Goal: Information Seeking & Learning: Learn about a topic

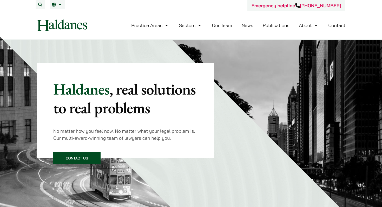
scroll to position [16, 0]
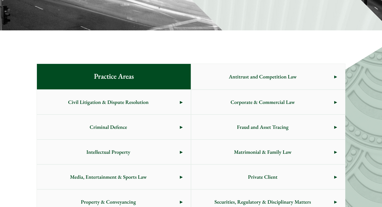
scroll to position [233, 0]
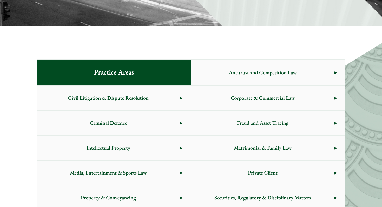
click at [189, 102] on link "Civil Litigation & Dispute Resolution" at bounding box center [114, 98] width 154 height 24
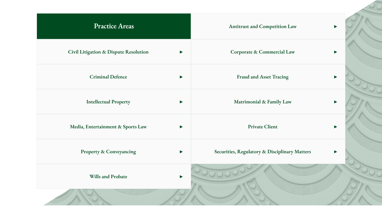
scroll to position [288, 0]
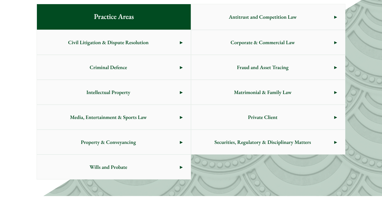
click at [150, 143] on span "Property & Conveyancing" at bounding box center [108, 142] width 143 height 24
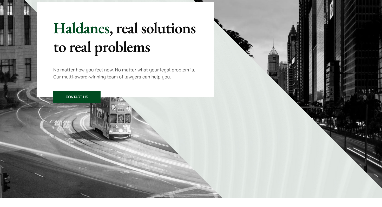
scroll to position [0, 0]
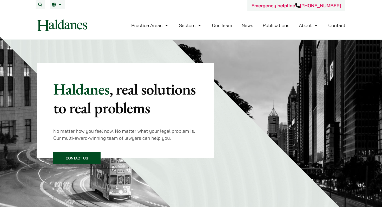
click at [279, 26] on link "Publications" at bounding box center [275, 25] width 27 height 6
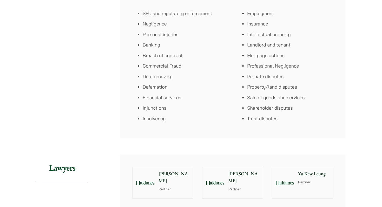
scroll to position [355, 0]
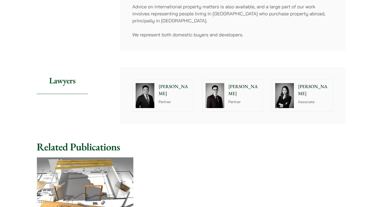
scroll to position [175, 0]
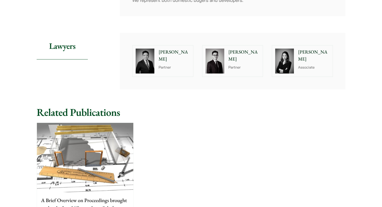
click at [105, 143] on img at bounding box center [85, 157] width 96 height 69
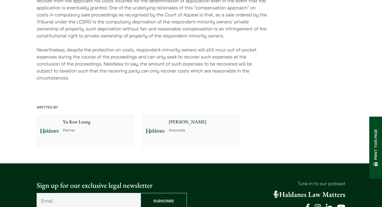
scroll to position [881, 0]
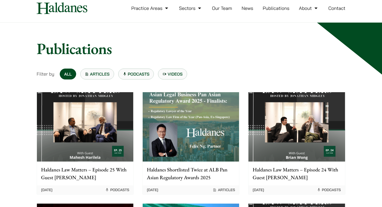
scroll to position [21, 0]
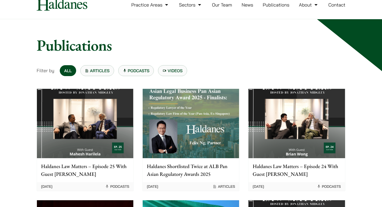
click at [293, 140] on img at bounding box center [296, 123] width 96 height 69
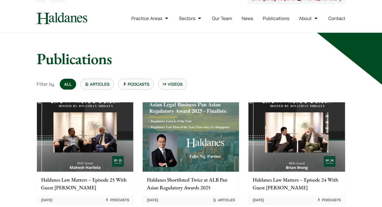
scroll to position [0, 0]
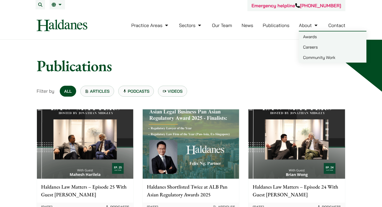
click at [304, 26] on link "About" at bounding box center [309, 25] width 20 height 6
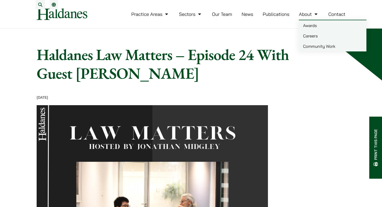
click at [310, 38] on link "Careers" at bounding box center [332, 36] width 67 height 10
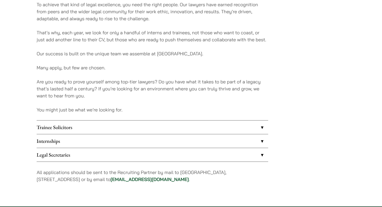
scroll to position [392, 0]
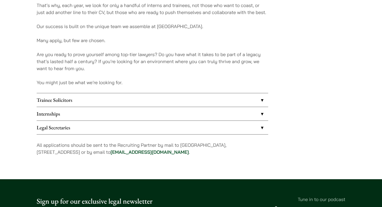
click at [104, 117] on link "Internships" at bounding box center [152, 113] width 231 height 13
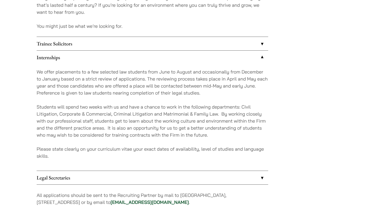
scroll to position [400, 0]
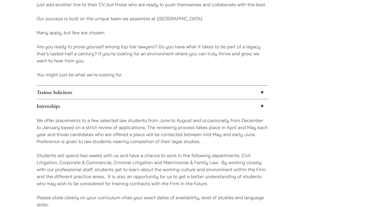
click at [98, 93] on link "Trainee Solicitors" at bounding box center [152, 91] width 231 height 13
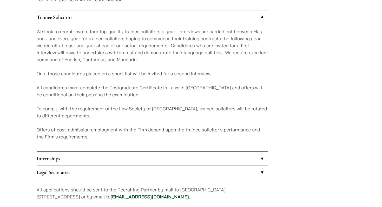
scroll to position [475, 0]
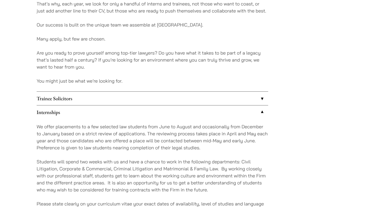
scroll to position [392, 0]
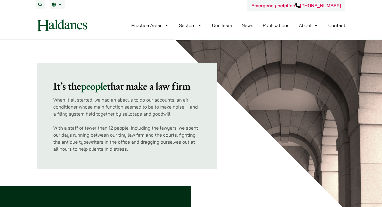
click at [332, 28] on link "Contact" at bounding box center [336, 25] width 17 height 6
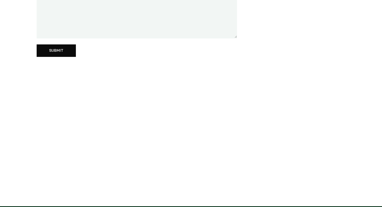
scroll to position [17, 0]
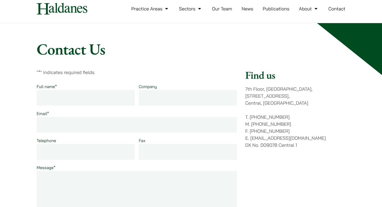
click at [312, 13] on li "About Awards Careers Community Work" at bounding box center [309, 8] width 20 height 11
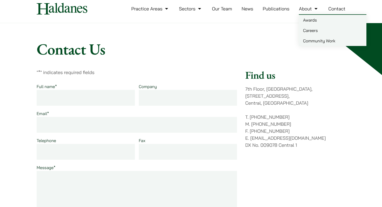
click at [283, 9] on link "Publications" at bounding box center [275, 9] width 27 height 6
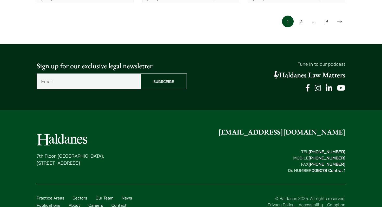
scroll to position [592, 0]
